Goal: Information Seeking & Learning: Find specific fact

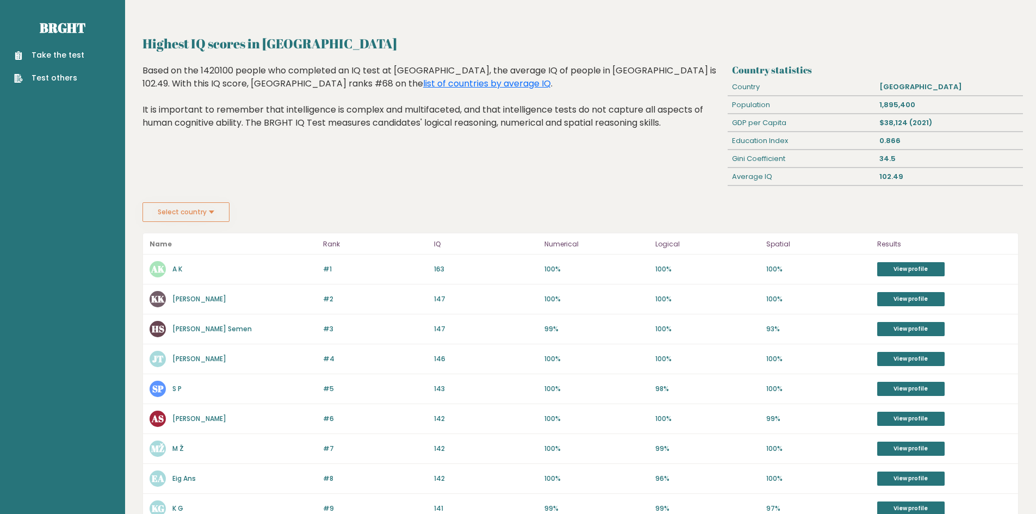
click at [176, 271] on link "A K" at bounding box center [177, 268] width 10 height 9
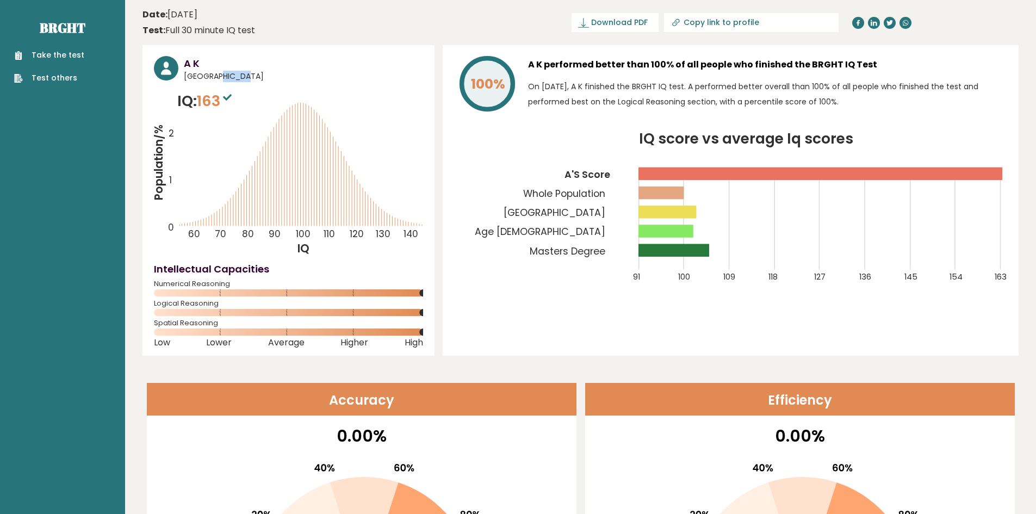
drag, startPoint x: 218, startPoint y: 79, endPoint x: 183, endPoint y: 78, distance: 34.8
click at [183, 78] on div "A K [GEOGRAPHIC_DATA]" at bounding box center [288, 69] width 269 height 26
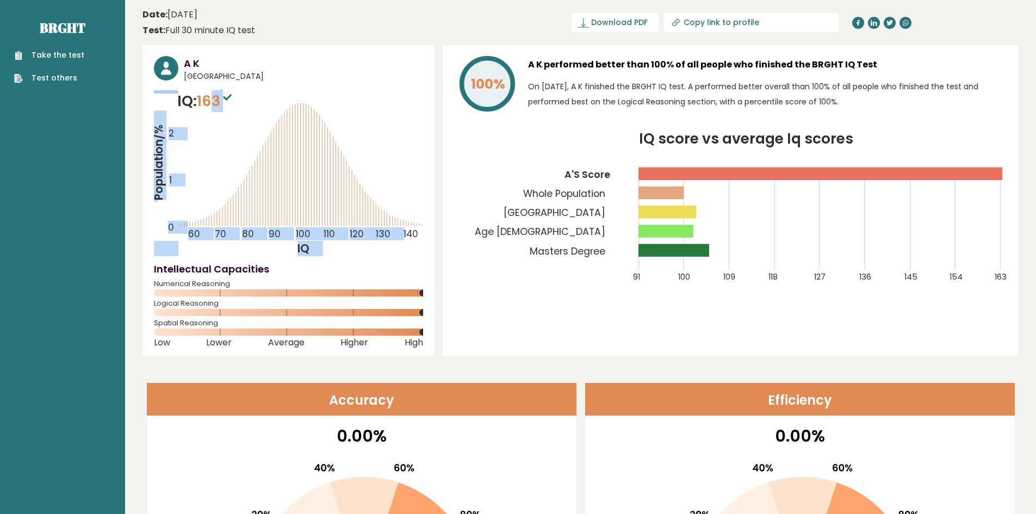
drag, startPoint x: 224, startPoint y: 98, endPoint x: 209, endPoint y: 98, distance: 14.7
click at [210, 98] on div "IQ: 163 Population/% IQ 0 1 2 60 70 80 90 100 110 120 130 140" at bounding box center [288, 173] width 269 height 166
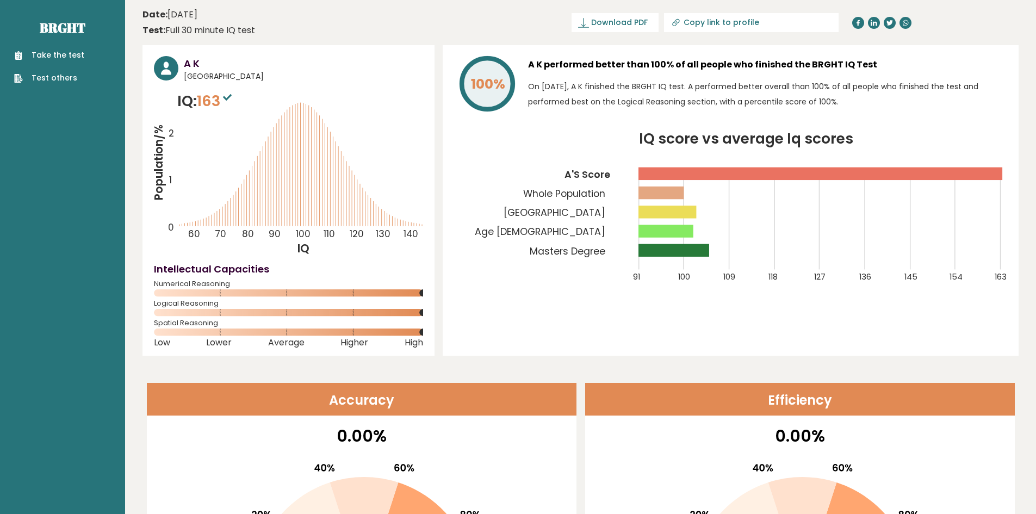
click at [388, 106] on icon "Population/% IQ 0 1 2 60 70 80 90 100 110 120 130 140" at bounding box center [288, 173] width 269 height 166
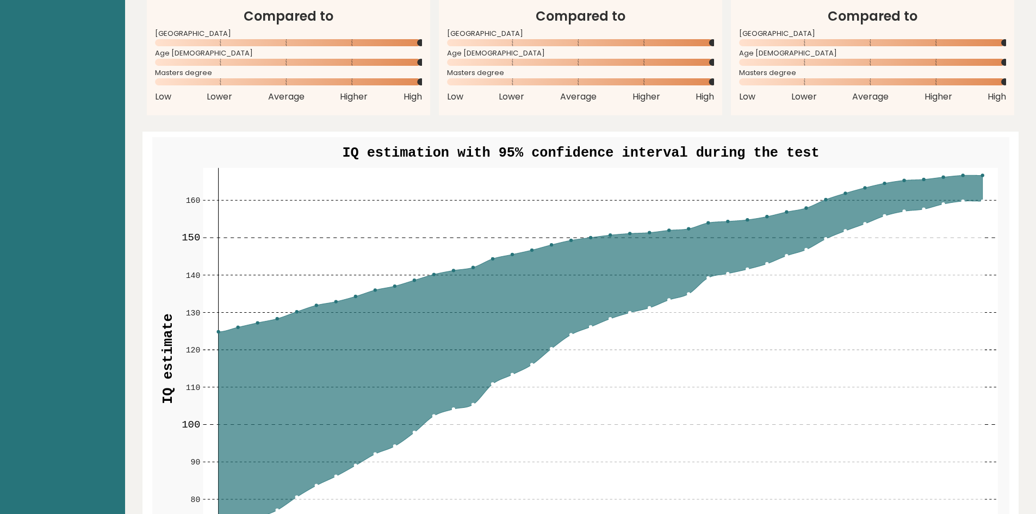
scroll to position [925, 0]
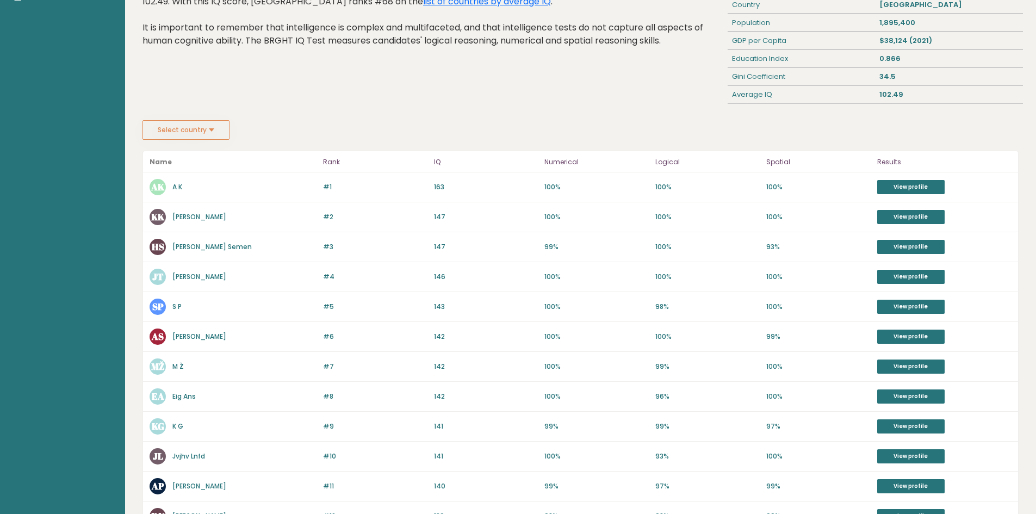
scroll to position [28, 0]
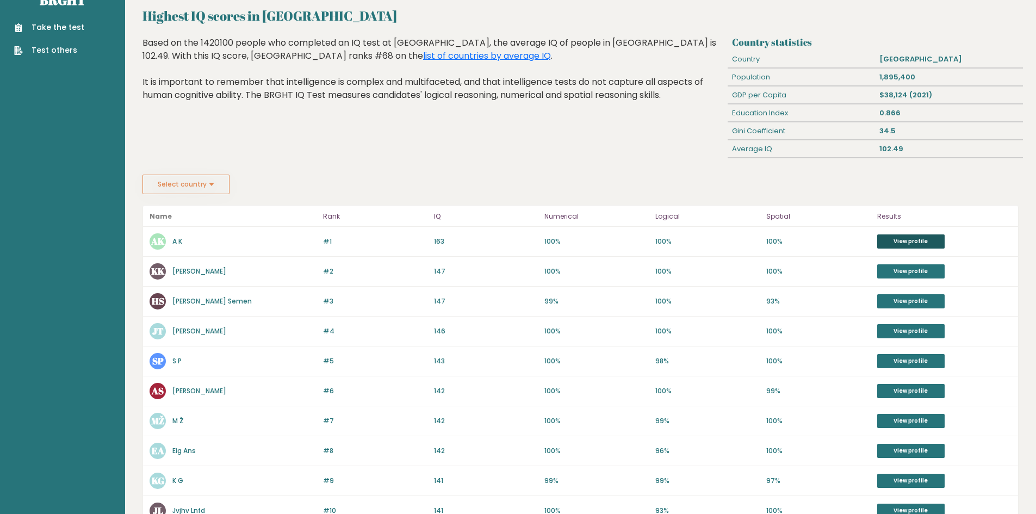
click at [903, 244] on link "View profile" at bounding box center [910, 241] width 67 height 14
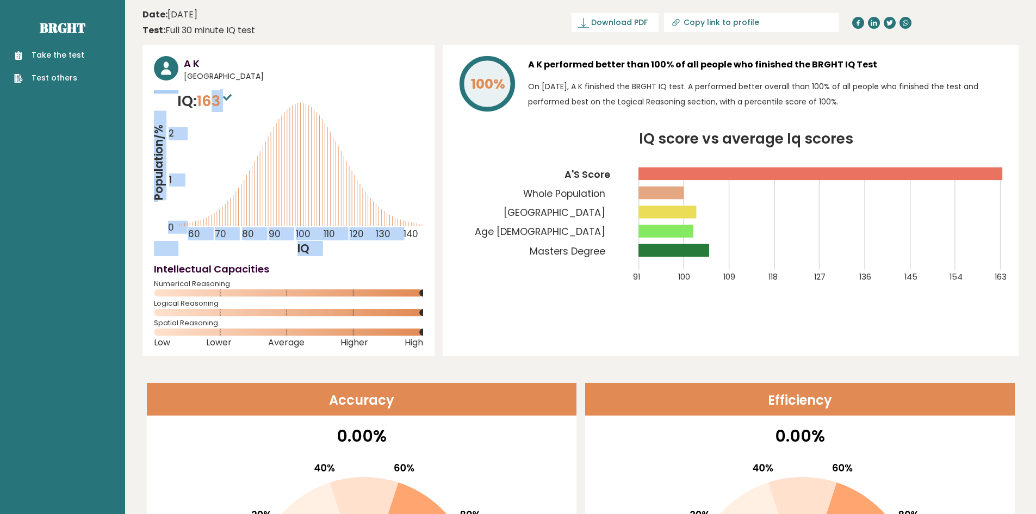
drag, startPoint x: 281, startPoint y: 102, endPoint x: 215, endPoint y: 109, distance: 66.7
click at [213, 103] on div "IQ: 163 Population/% IQ 0 1 2 60 70 80 90 100 110 120 130 140" at bounding box center [288, 173] width 269 height 166
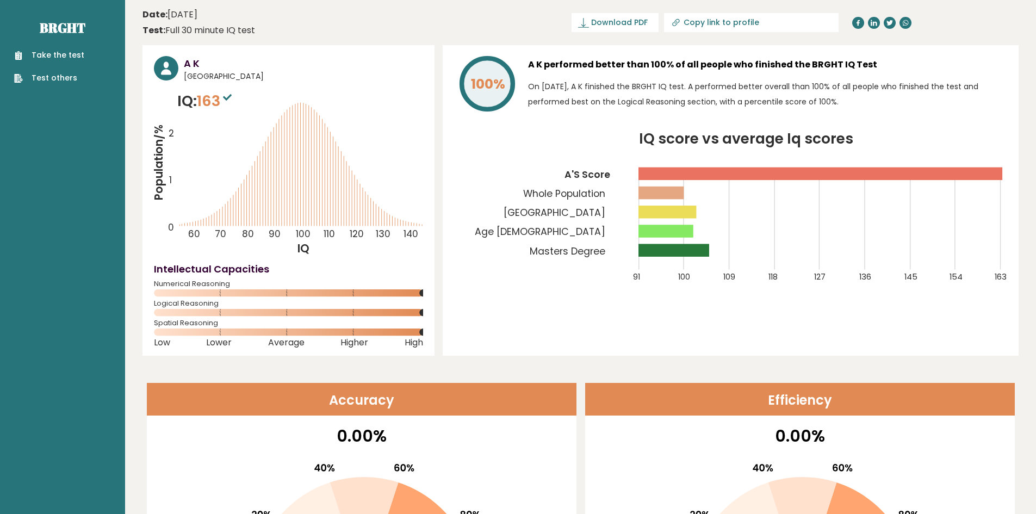
click at [376, 90] on div "A K Latvia IQ: 163 Population/% IQ 0 1 2 60 70 80 90 100 110 120 130 140" at bounding box center [289, 200] width 292 height 311
